Goal: Download file/media

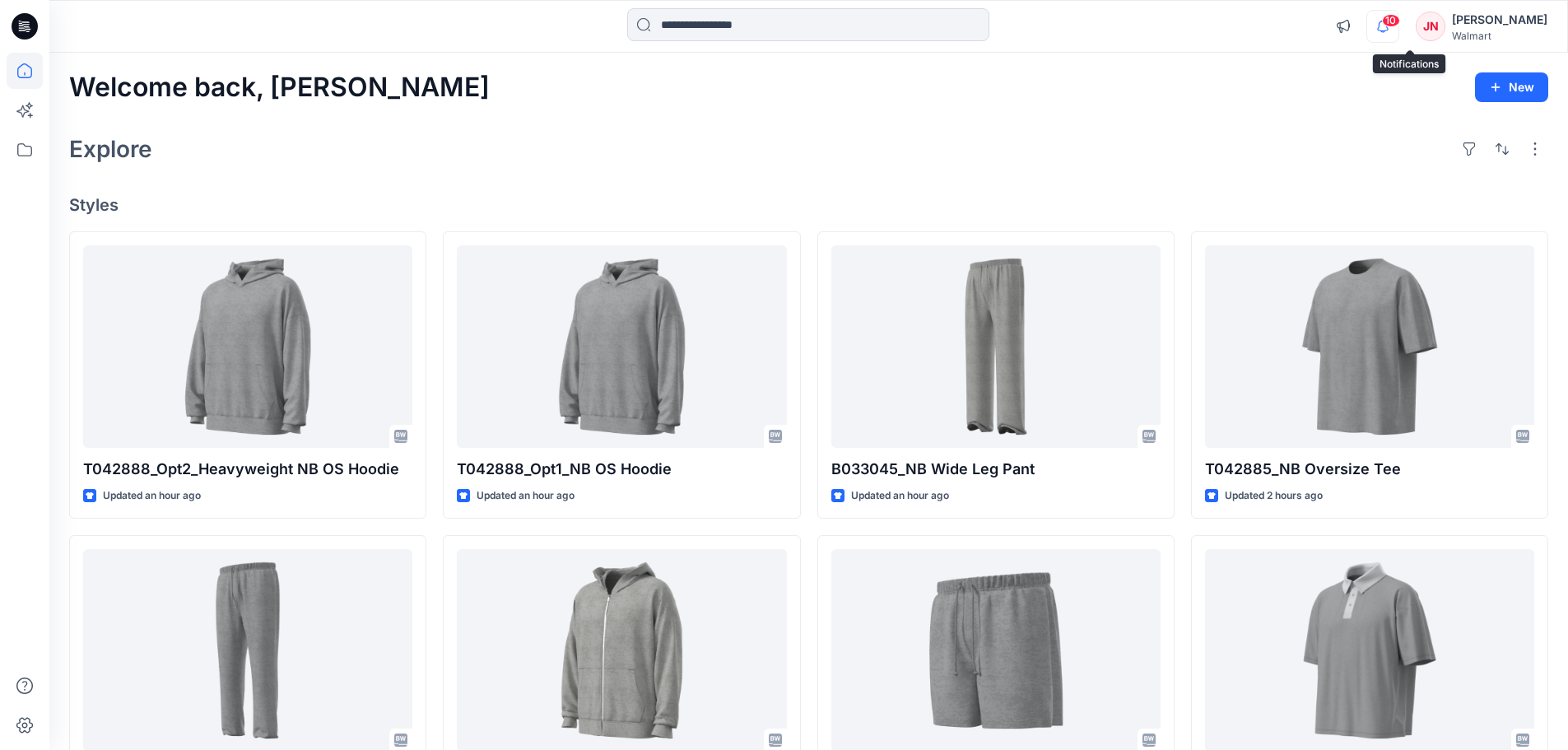
click at [1398, 24] on icon "button" at bounding box center [1383, 27] width 31 height 33
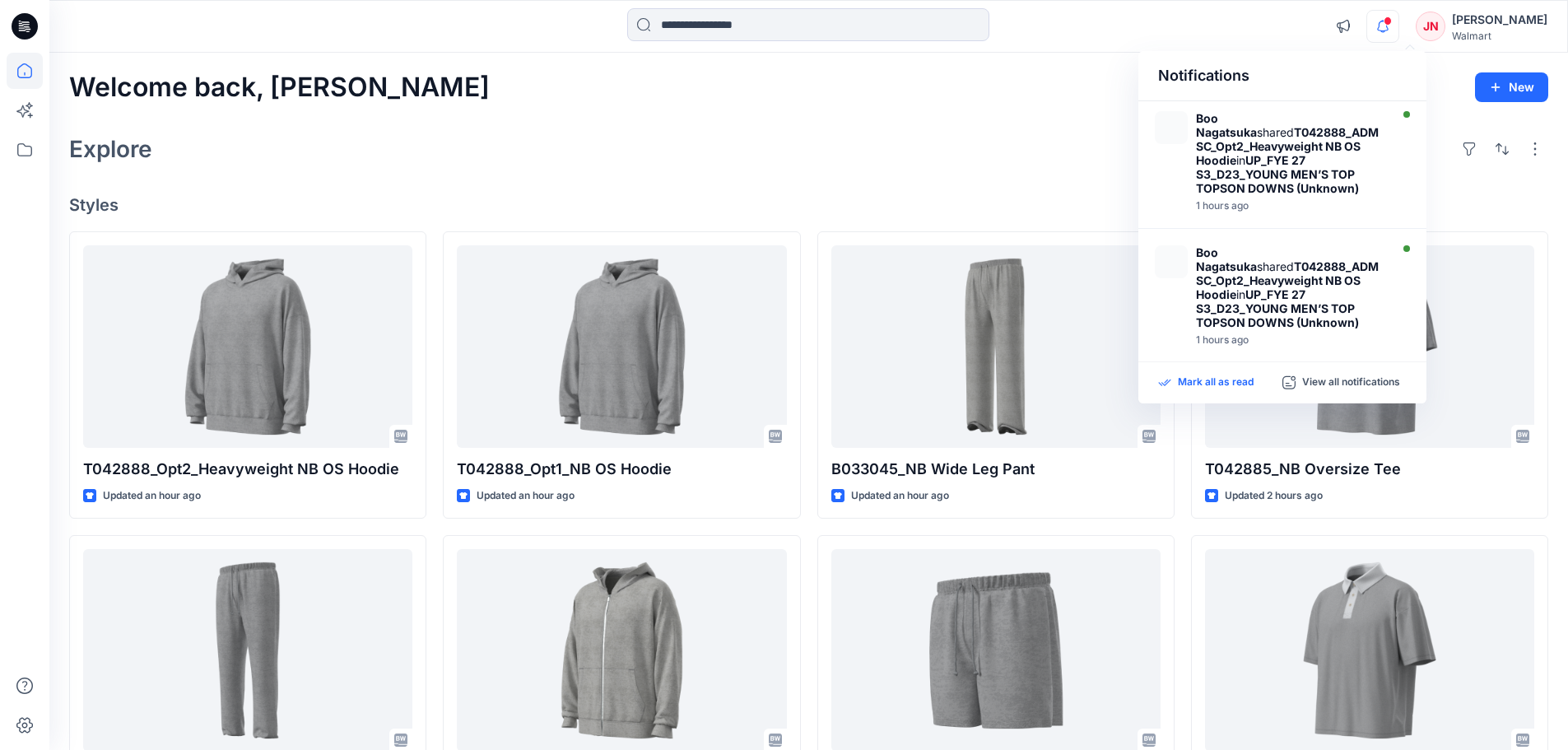
click at [1195, 383] on p "Mark all as read" at bounding box center [1215, 383] width 76 height 15
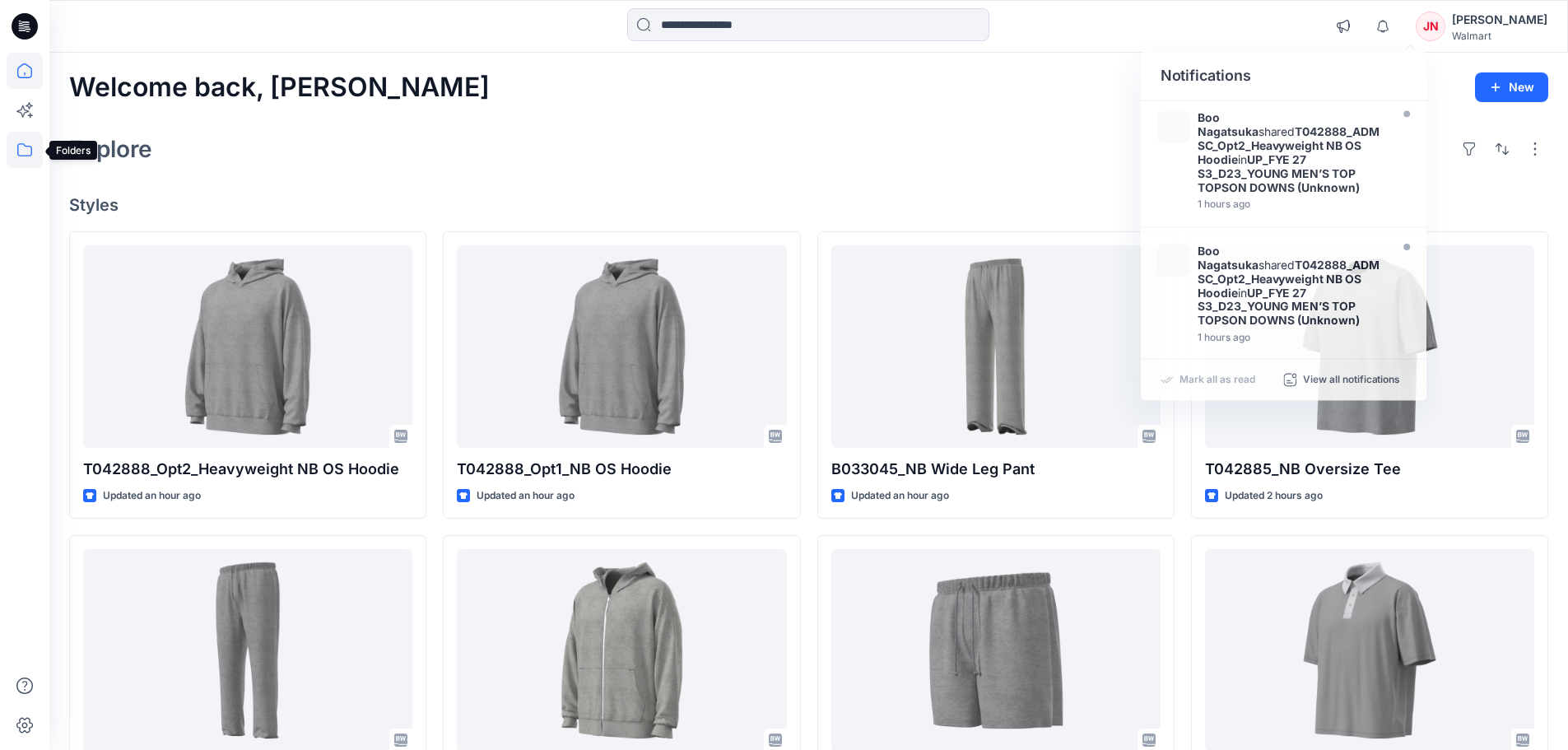
click at [17, 152] on icon at bounding box center [25, 150] width 37 height 37
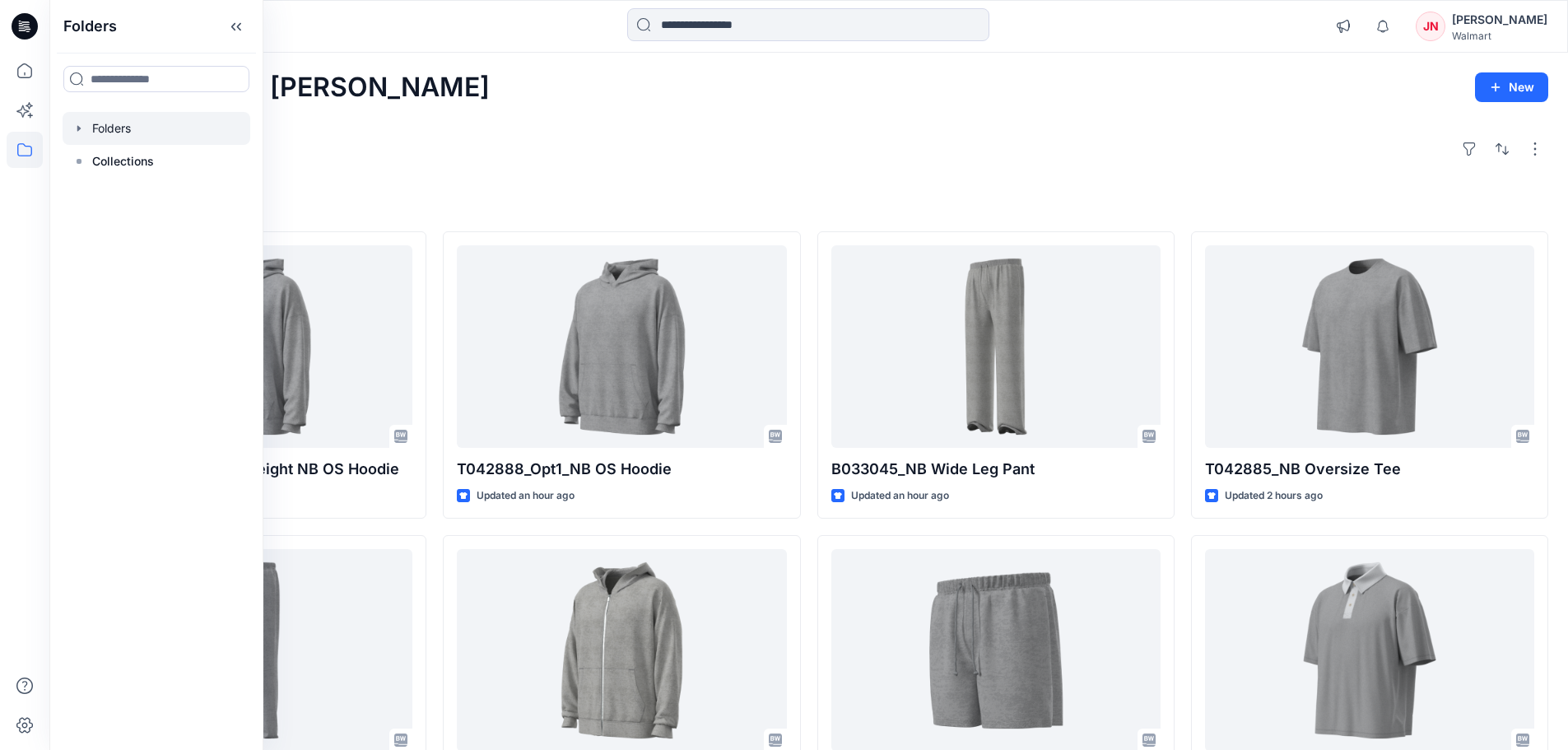
click at [137, 121] on div at bounding box center [156, 128] width 188 height 33
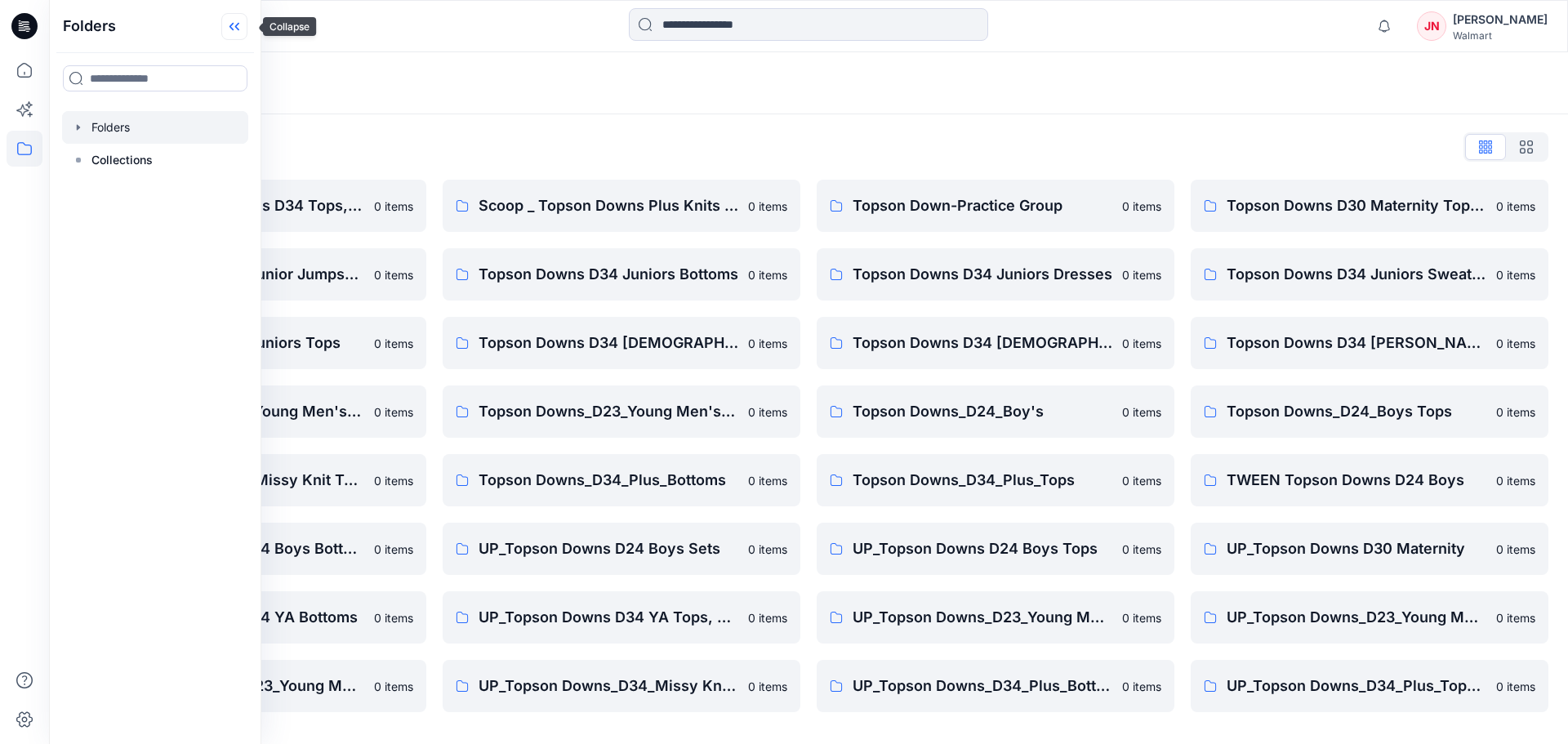
click at [239, 26] on icon at bounding box center [237, 26] width 4 height 8
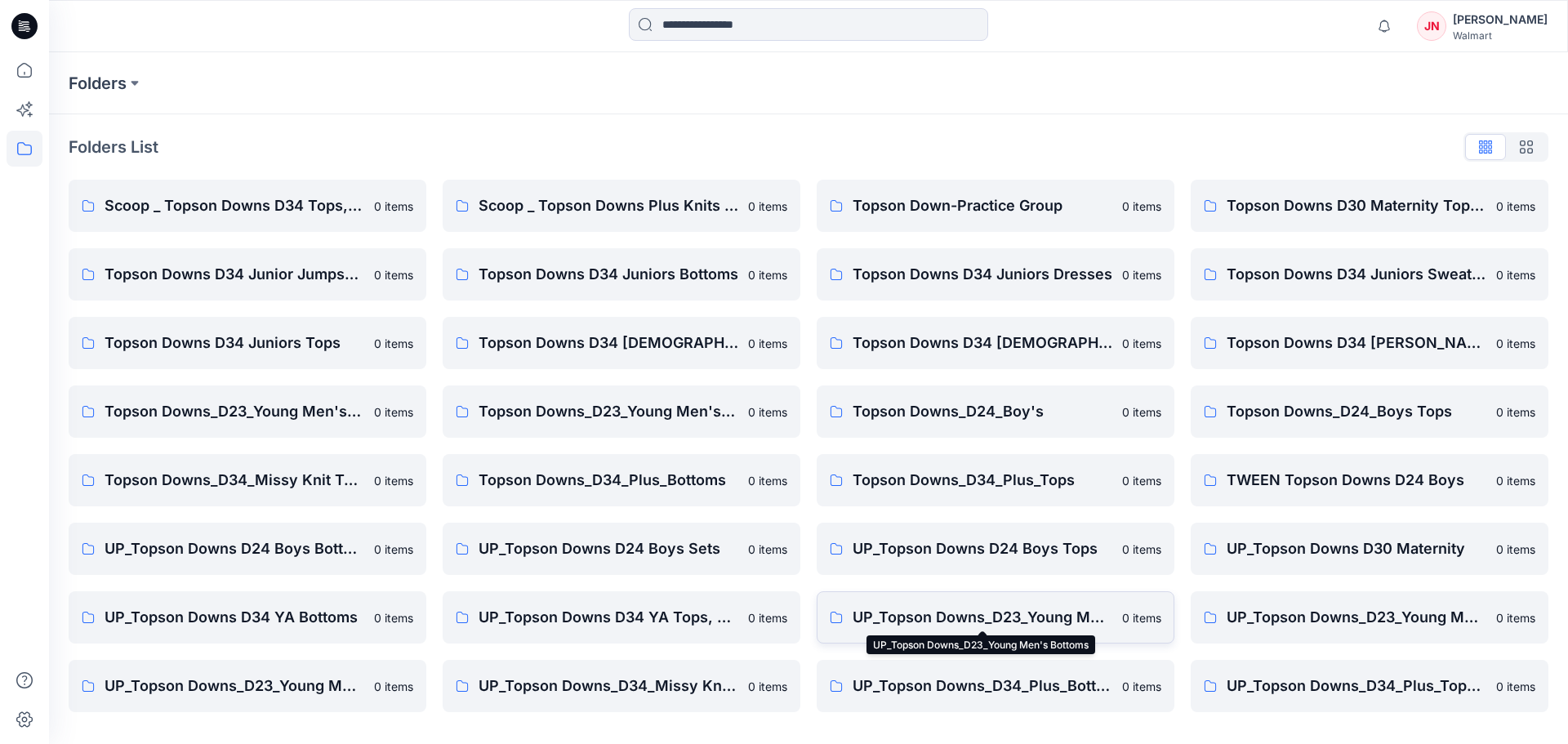
click at [1069, 618] on p "UP_Topson Downs_D23_Young Men's Bottoms" at bounding box center [983, 617] width 260 height 23
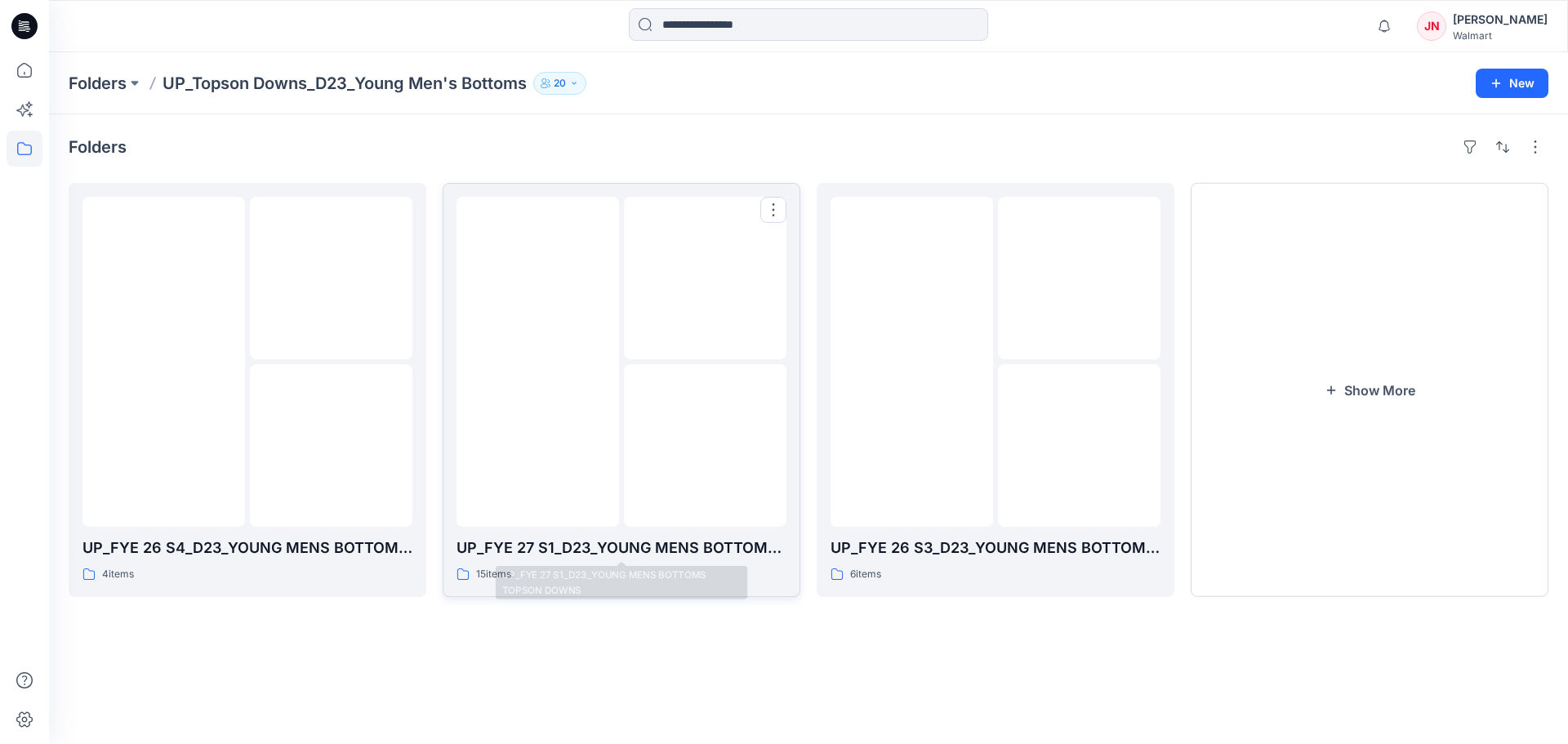
click at [633, 538] on p "UP_FYE 27 S1_D23_YOUNG MENS BOTTOMS TOPSON DOWNS" at bounding box center [621, 548] width 330 height 23
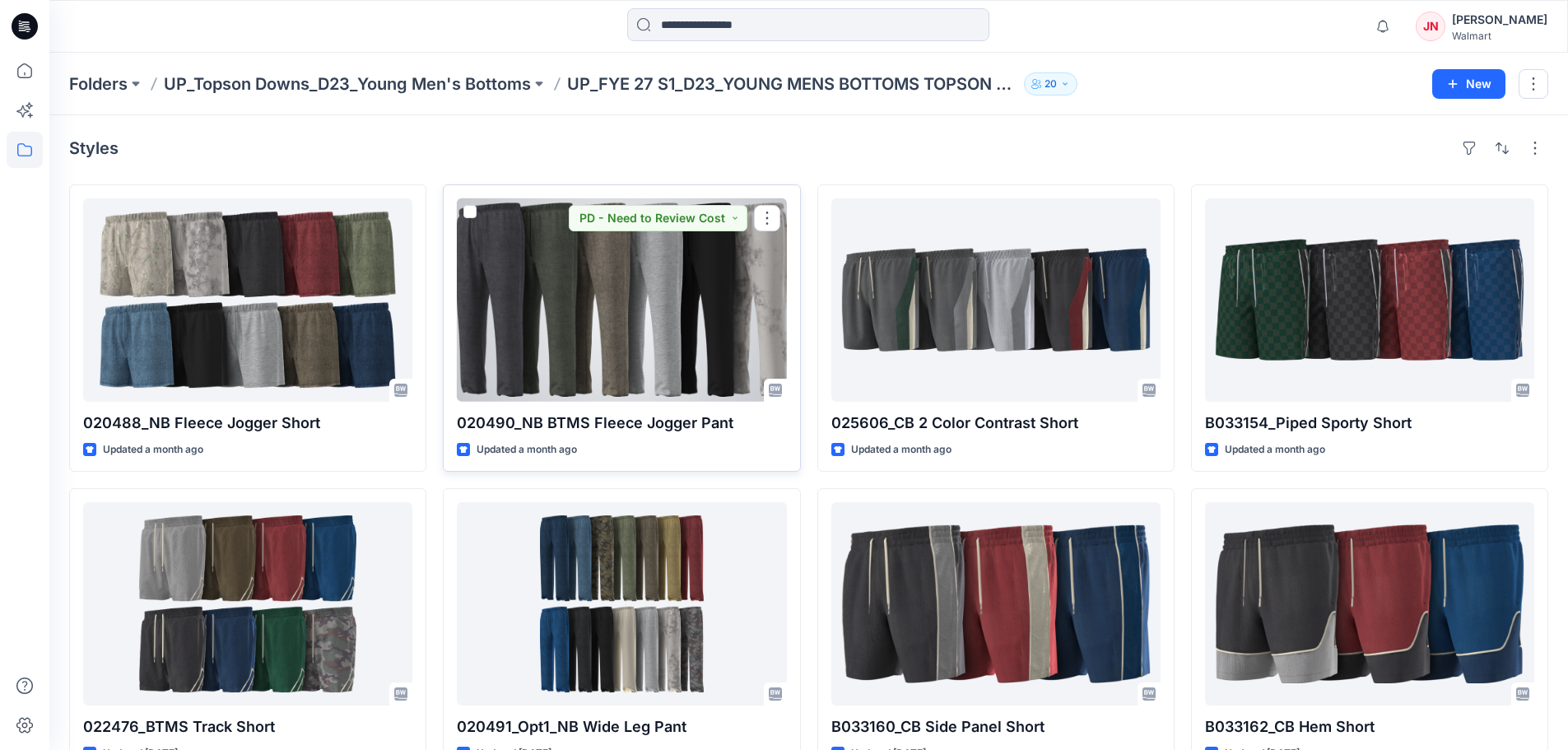
click at [666, 362] on div at bounding box center [620, 300] width 329 height 204
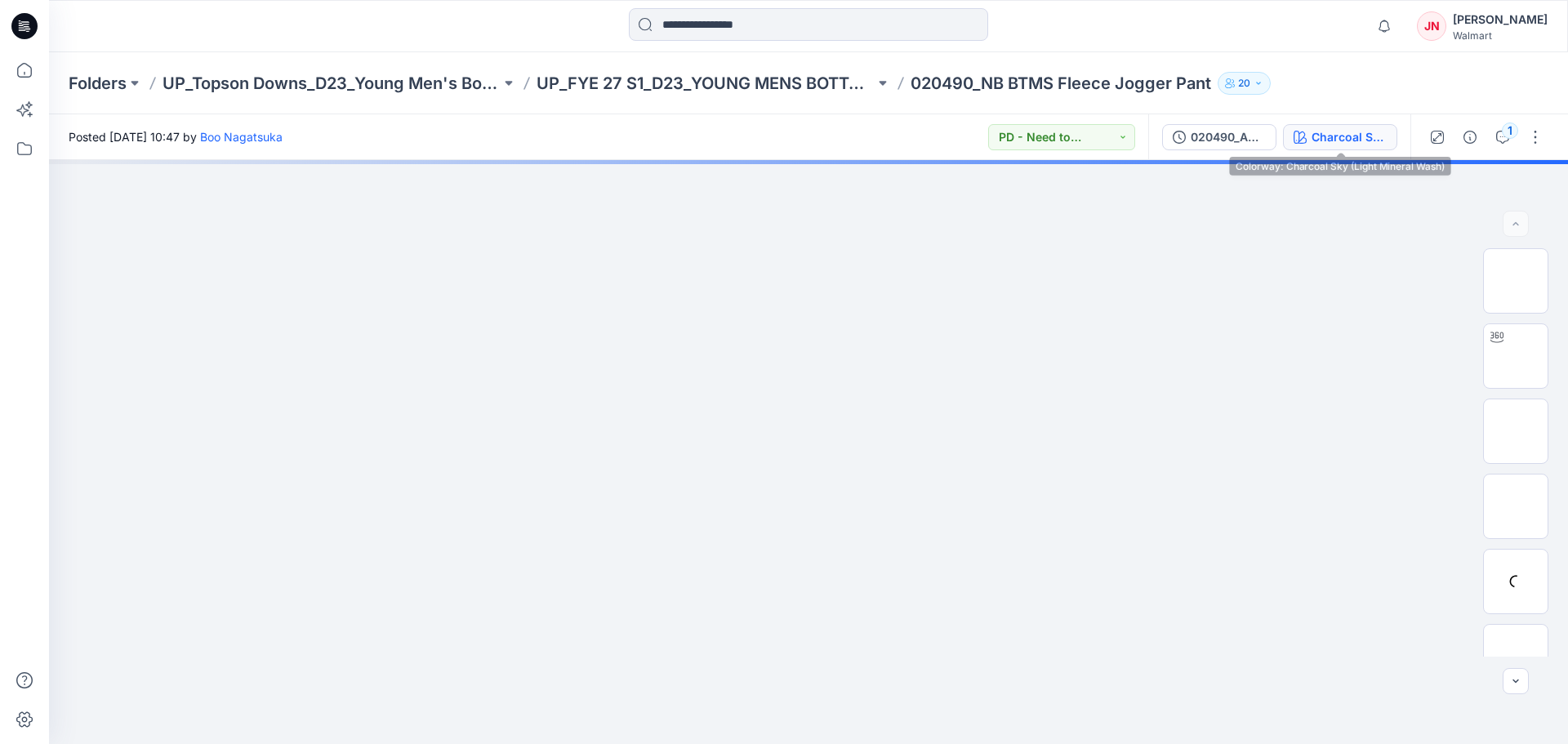
click at [1352, 146] on div "Charcoal Sky (Light Mineral Wash)" at bounding box center [1349, 137] width 75 height 18
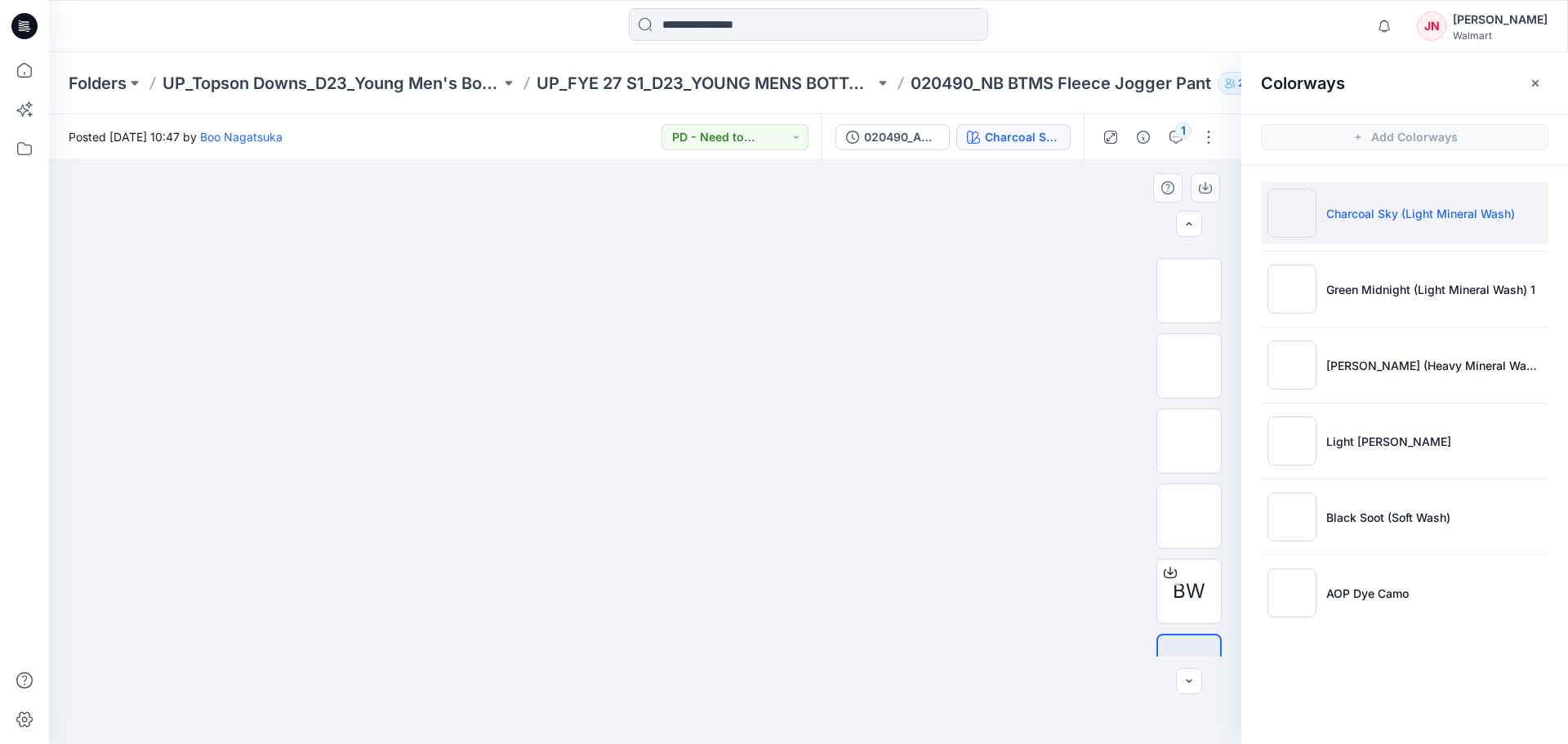
scroll to position [171, 0]
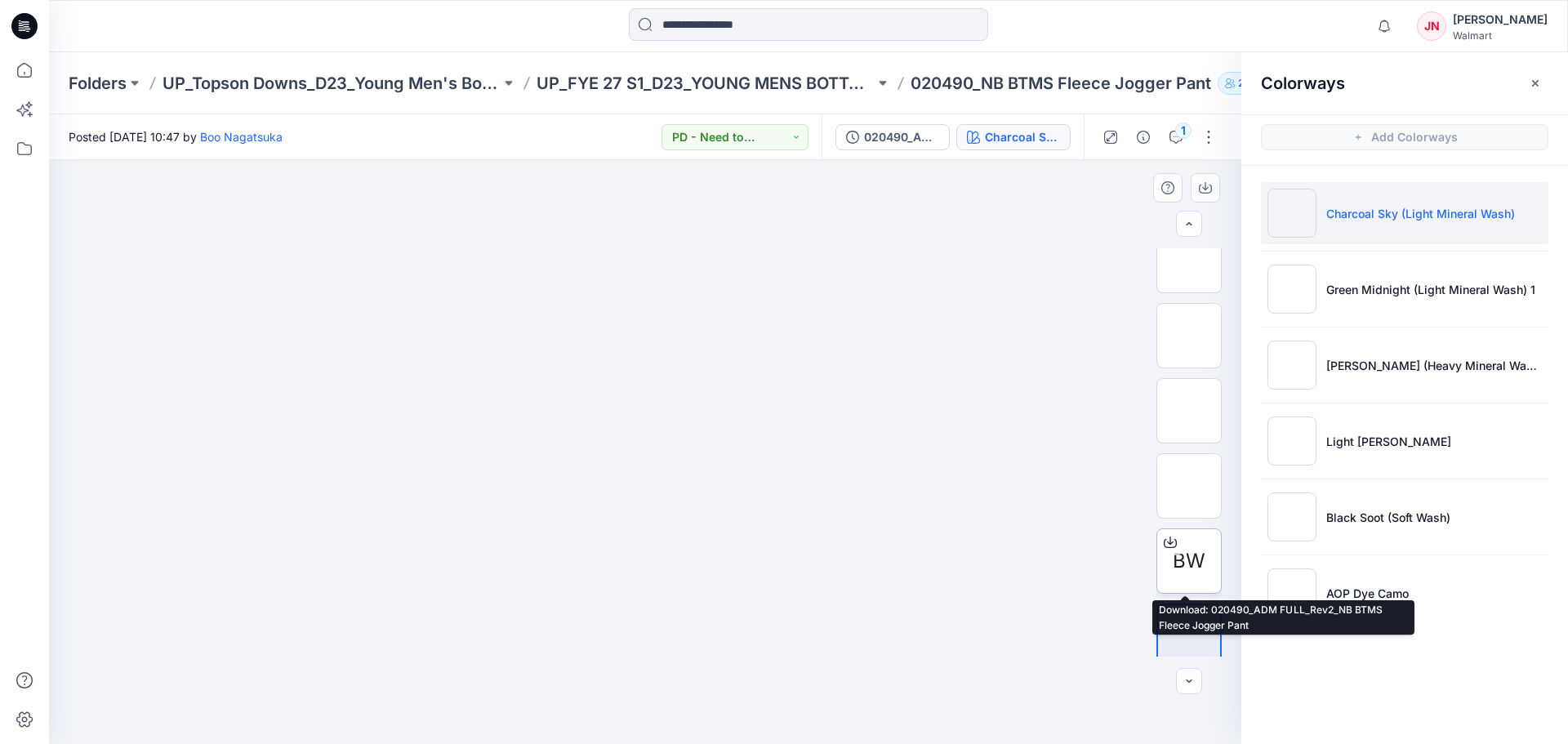
click at [1169, 539] on icon at bounding box center [1171, 542] width 13 height 13
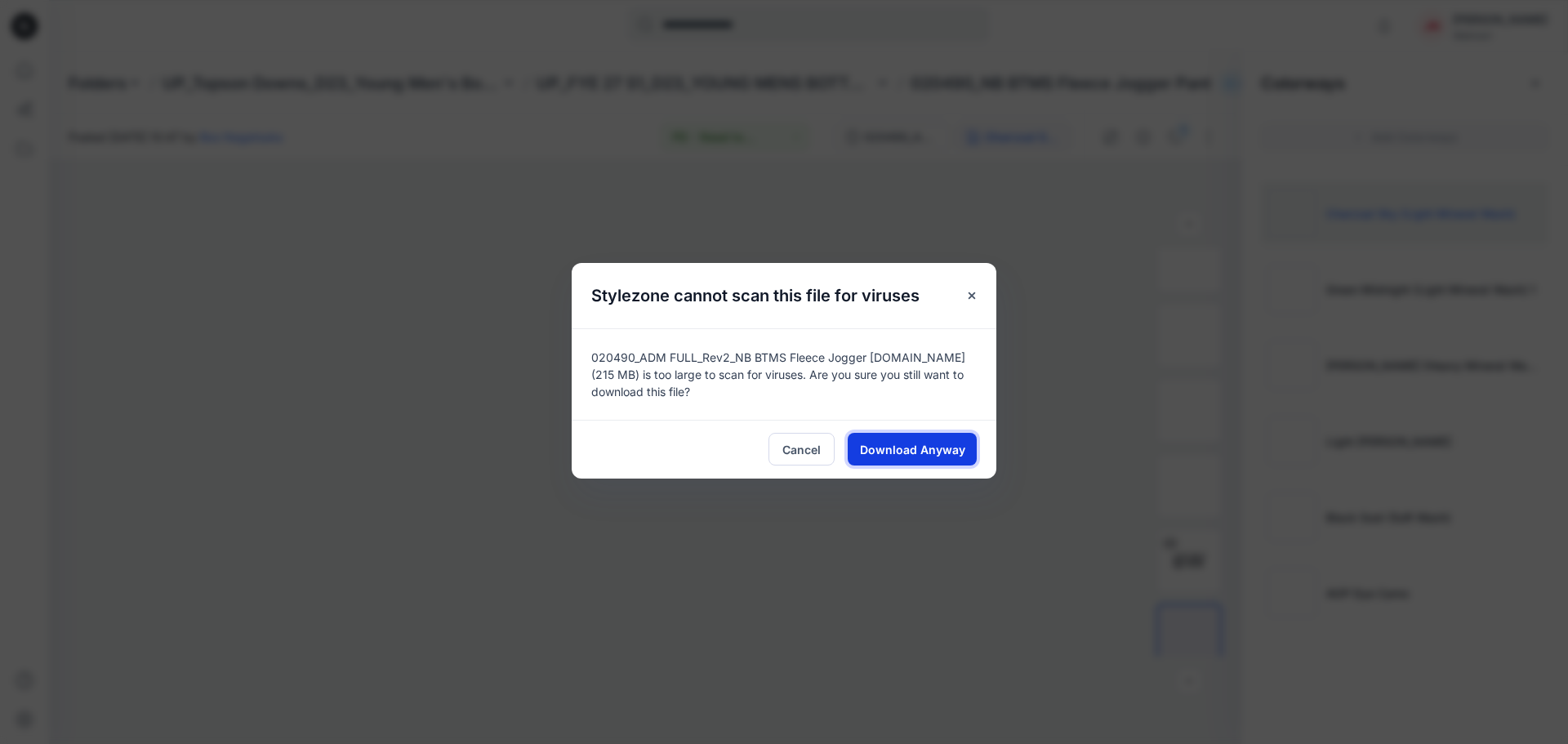
click at [934, 449] on span "Download Anyway" at bounding box center [913, 449] width 106 height 17
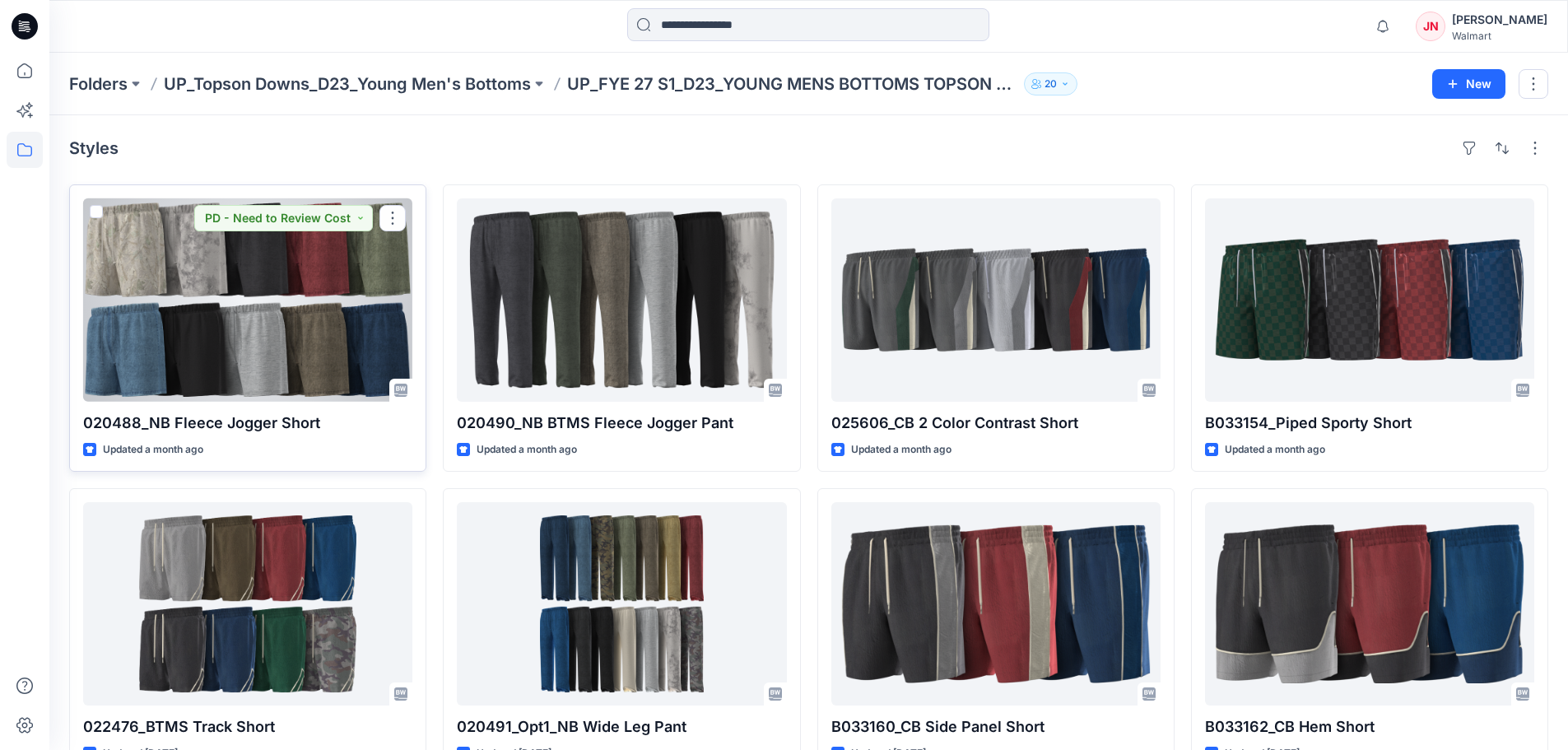
click at [353, 341] on div at bounding box center [247, 300] width 329 height 204
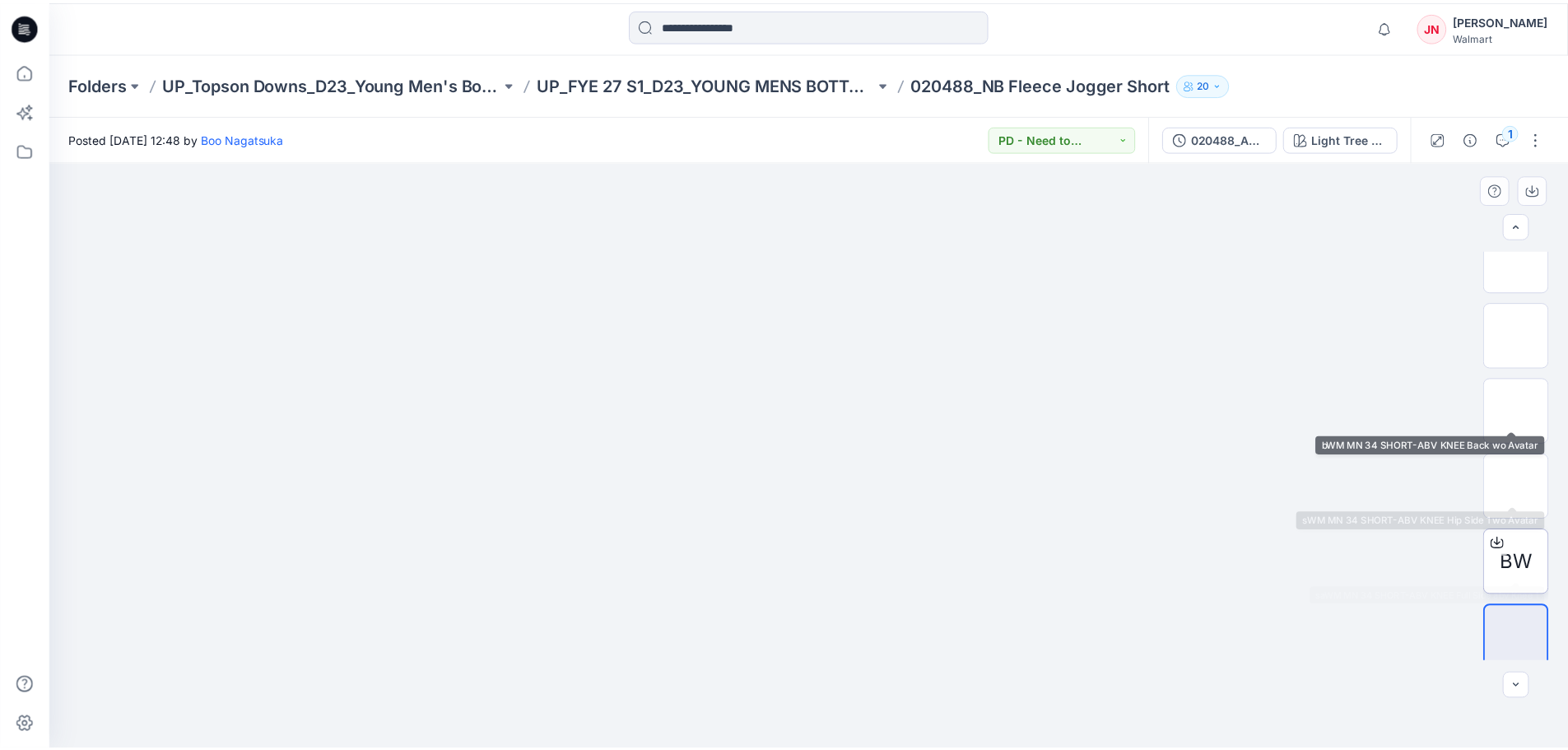
scroll to position [184, 0]
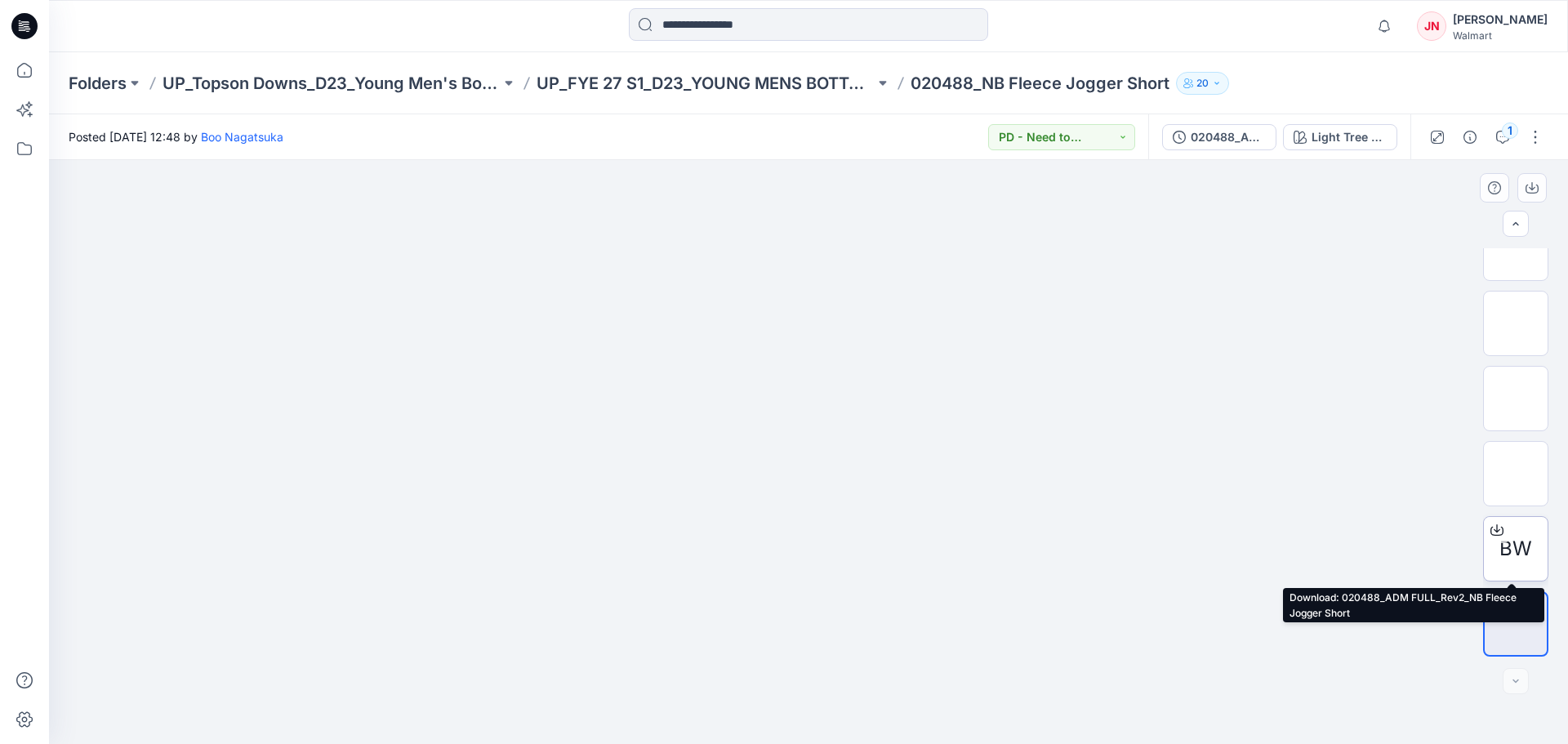
click at [1494, 535] on icon at bounding box center [1497, 530] width 13 height 9
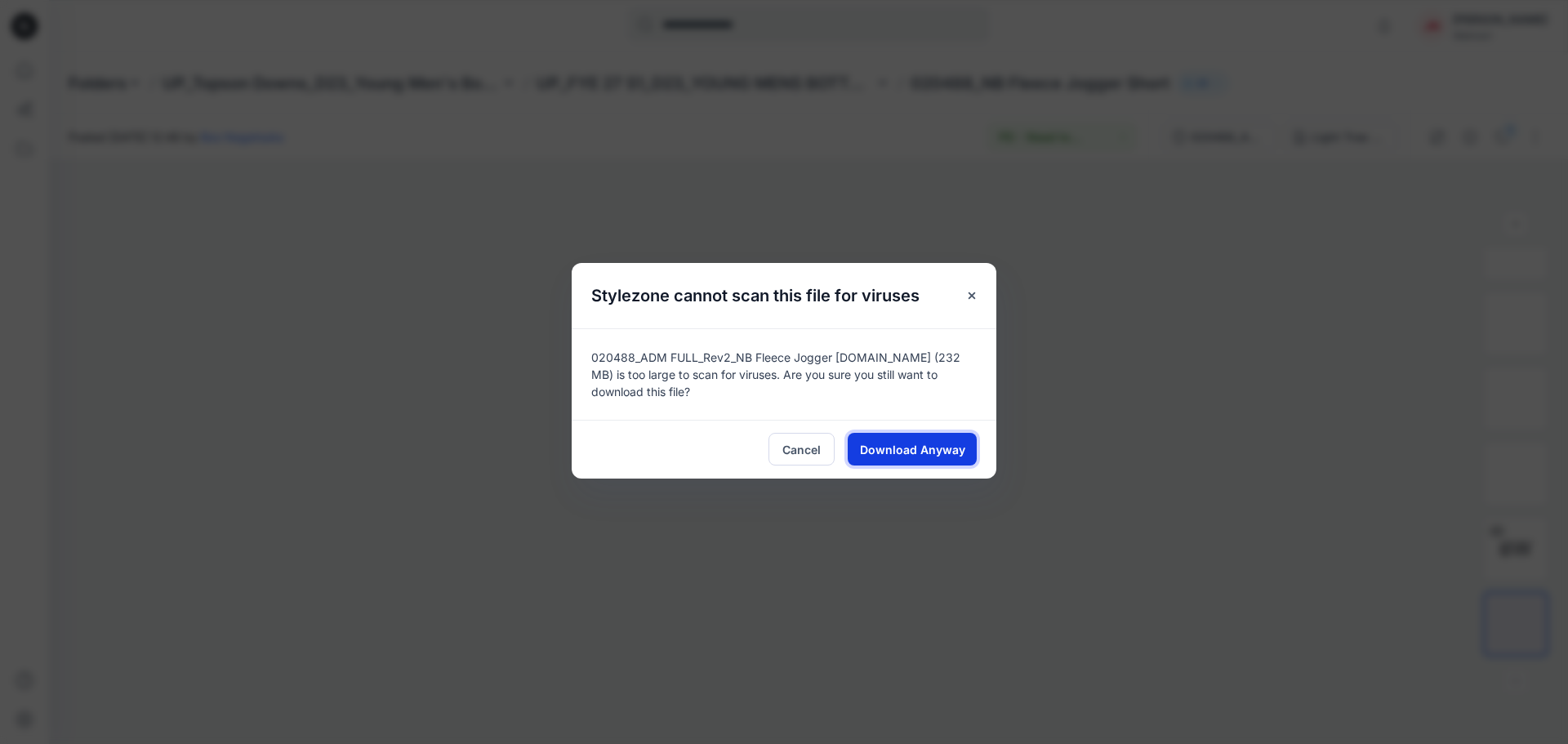
click at [930, 447] on span "Download Anyway" at bounding box center [913, 449] width 106 height 17
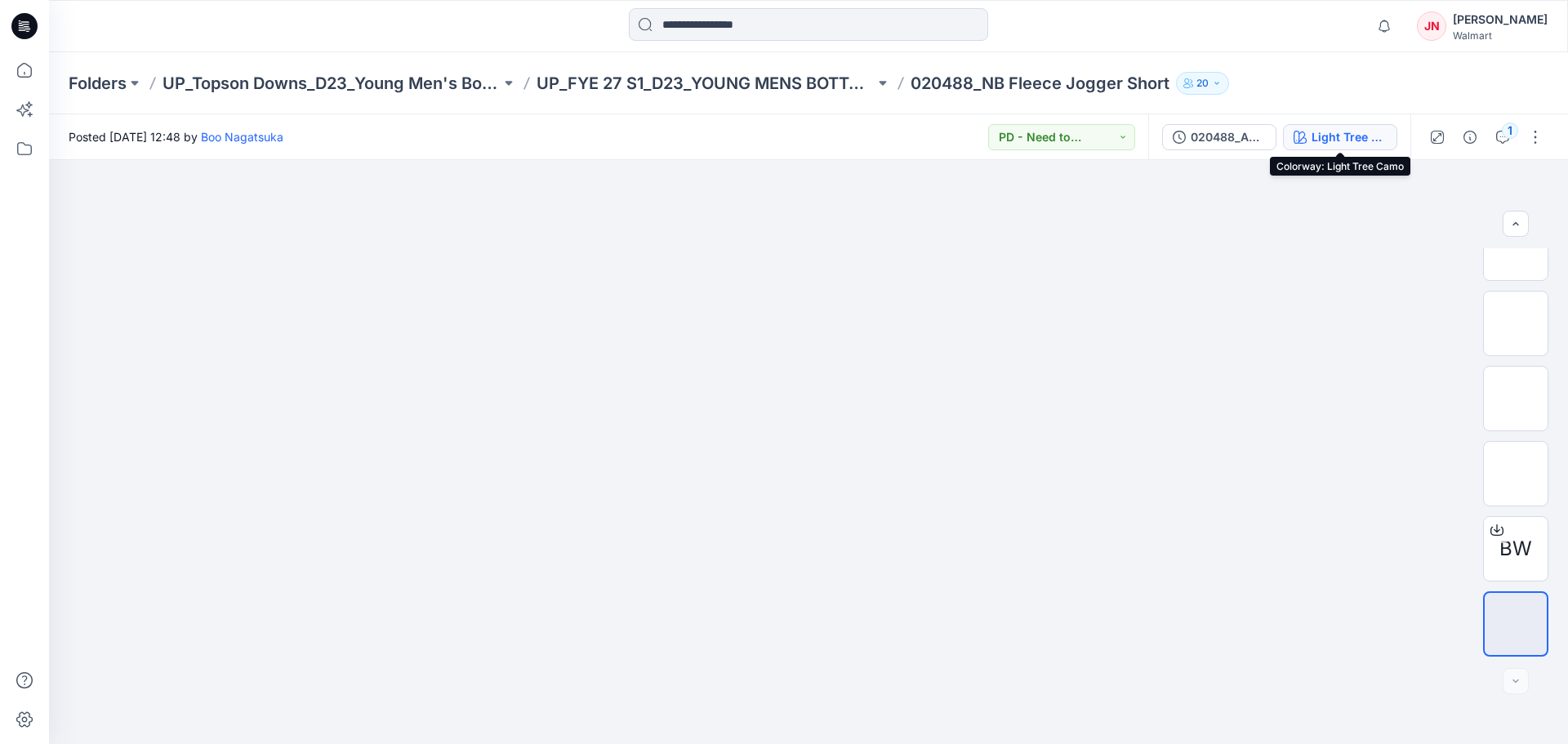
click at [1297, 148] on button "Light Tree Camo" at bounding box center [1341, 137] width 115 height 26
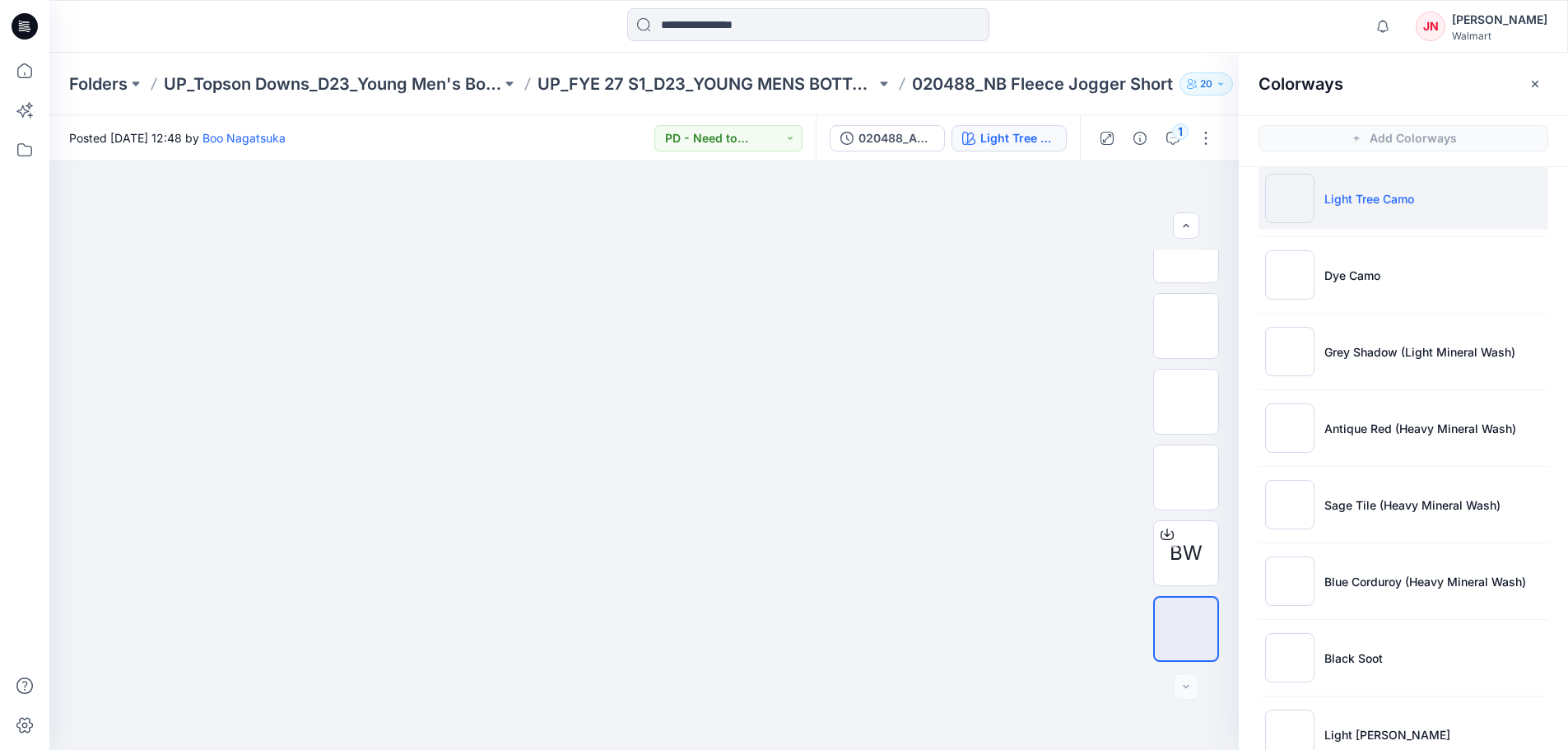
scroll to position [0, 0]
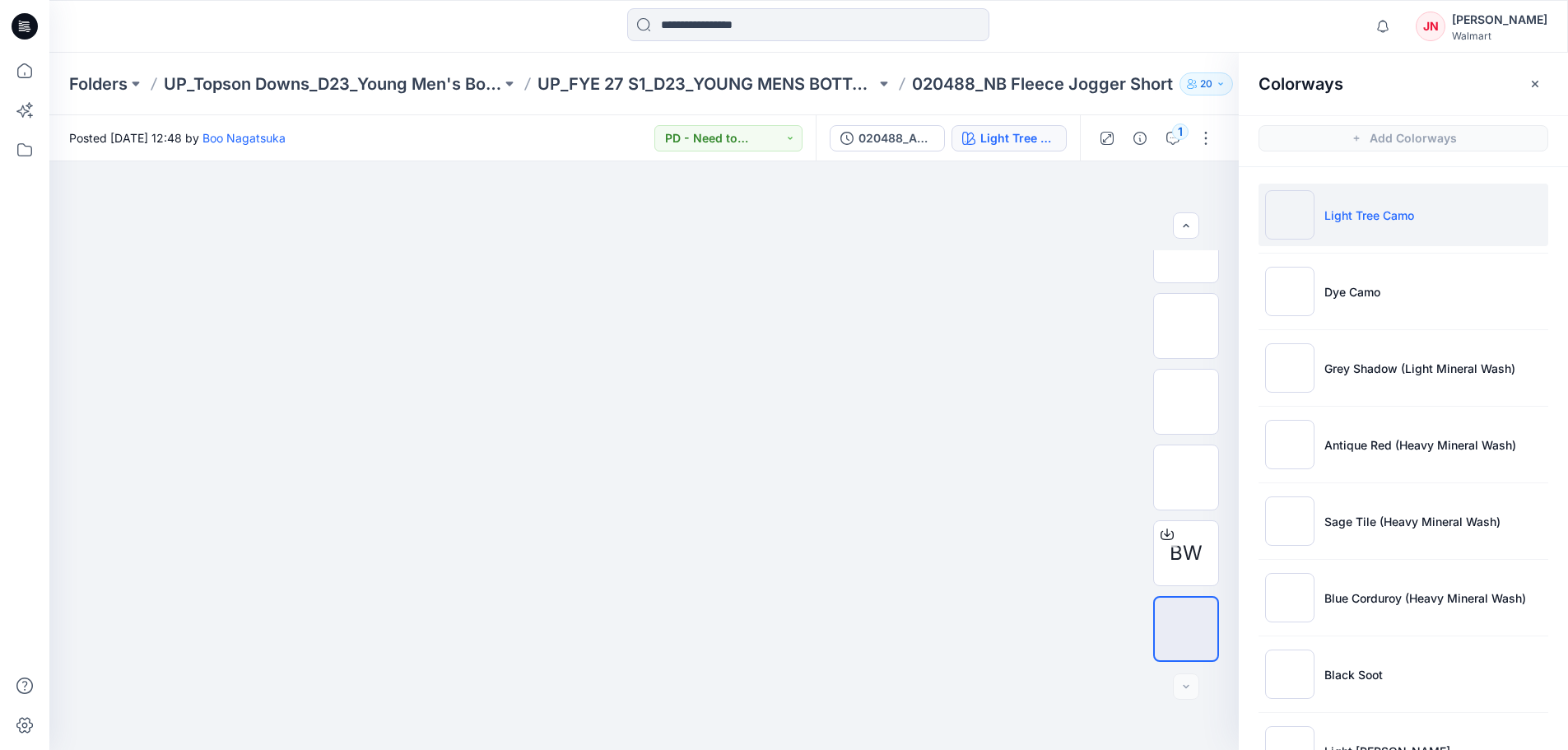
click at [1125, 21] on div at bounding box center [808, 27] width 759 height 37
